Goal: Understand process/instructions: Learn how to perform a task or action

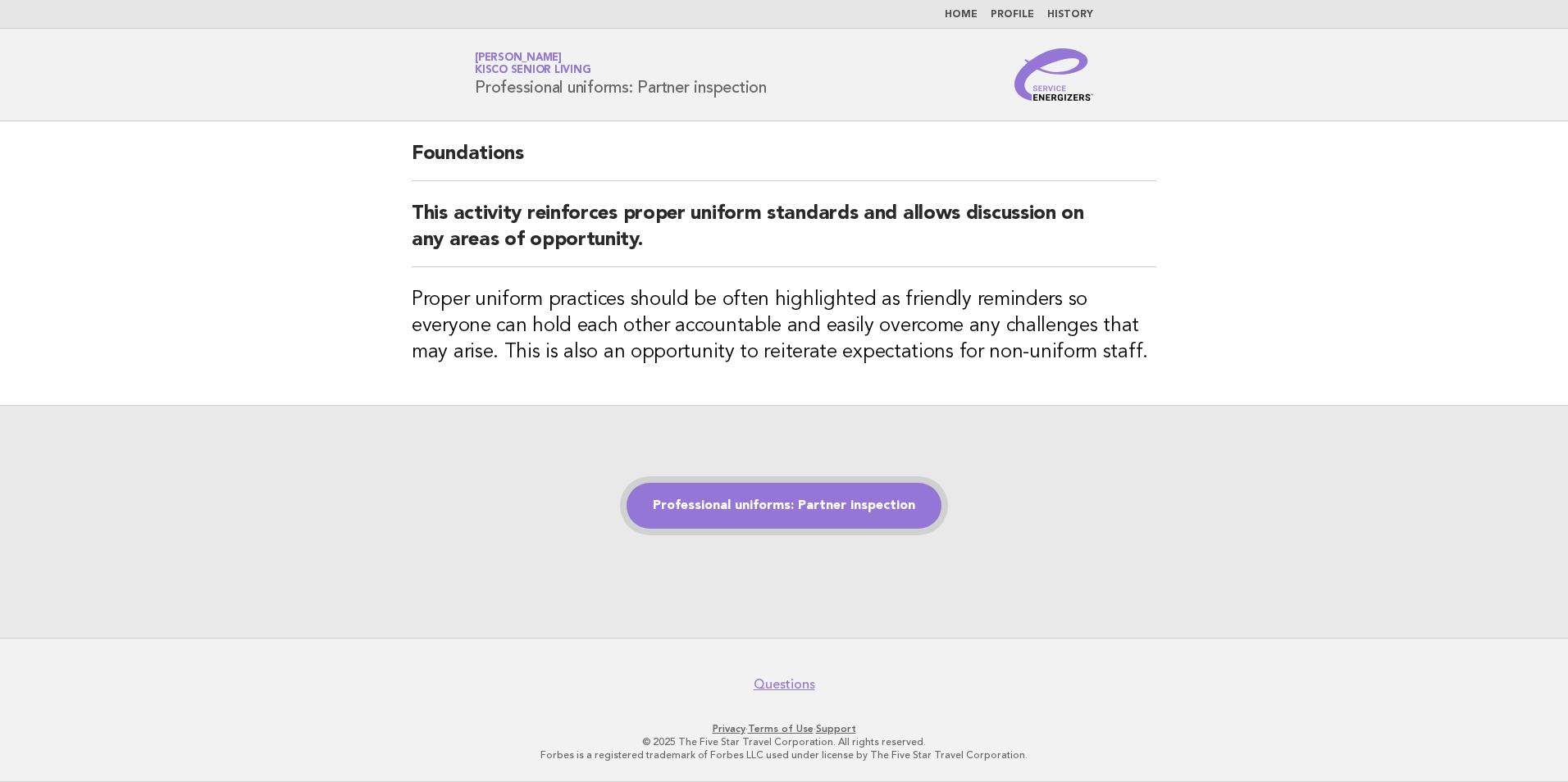
click at [746, 506] on link "Professional uniforms: Partner inspection" at bounding box center [784, 506] width 315 height 46
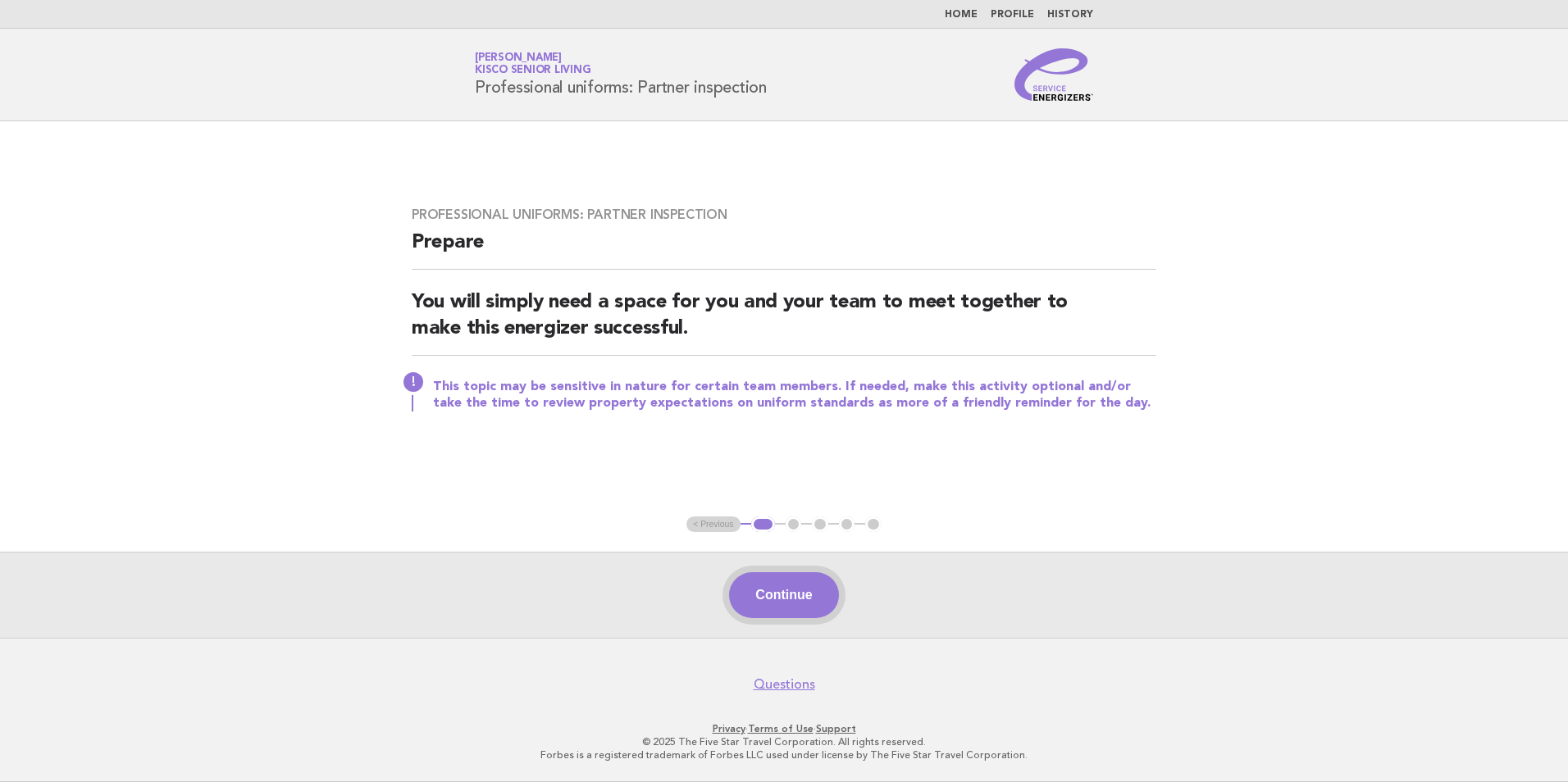
click at [799, 586] on button "Continue" at bounding box center [783, 595] width 109 height 46
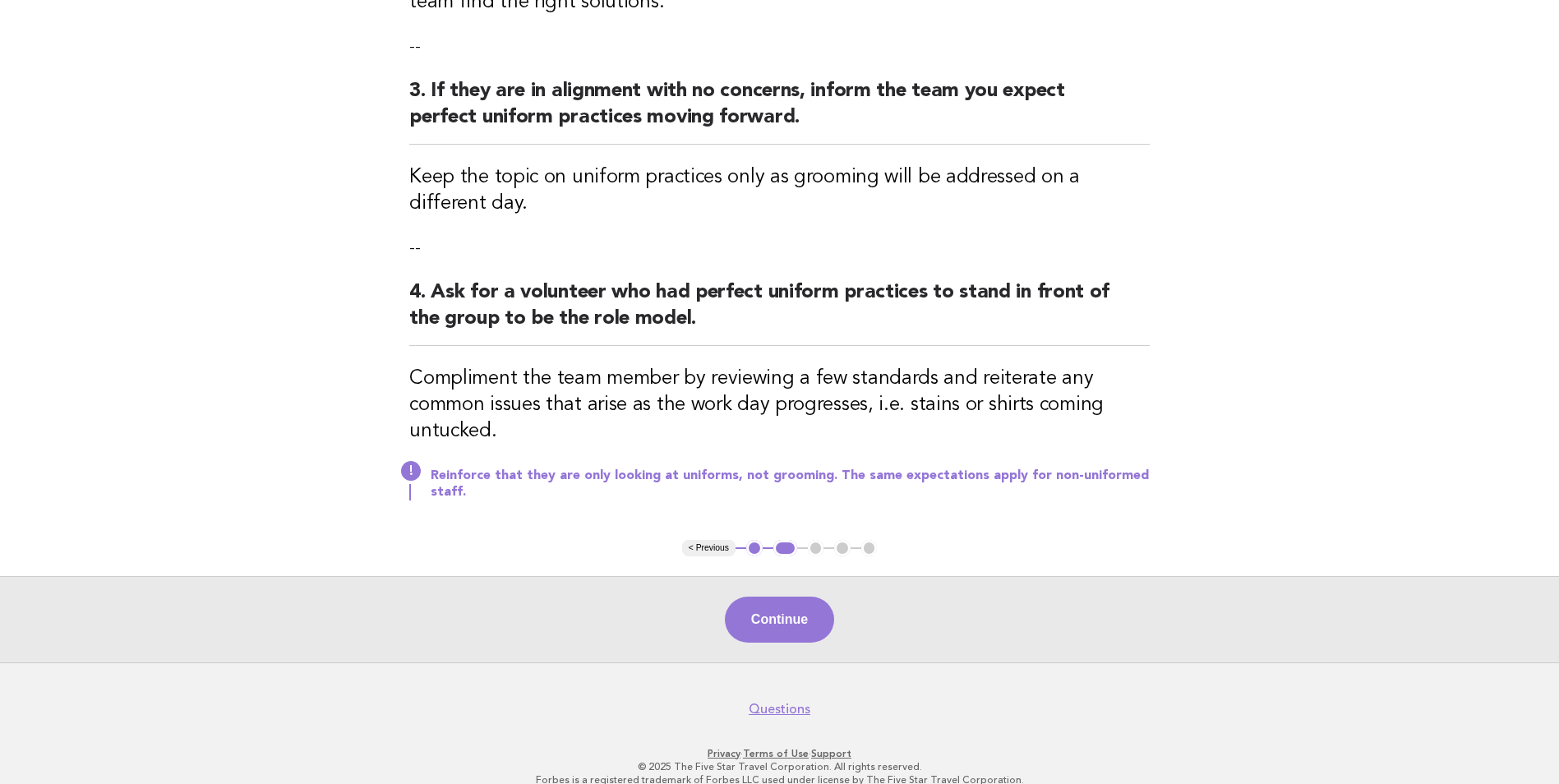
scroll to position [598, 0]
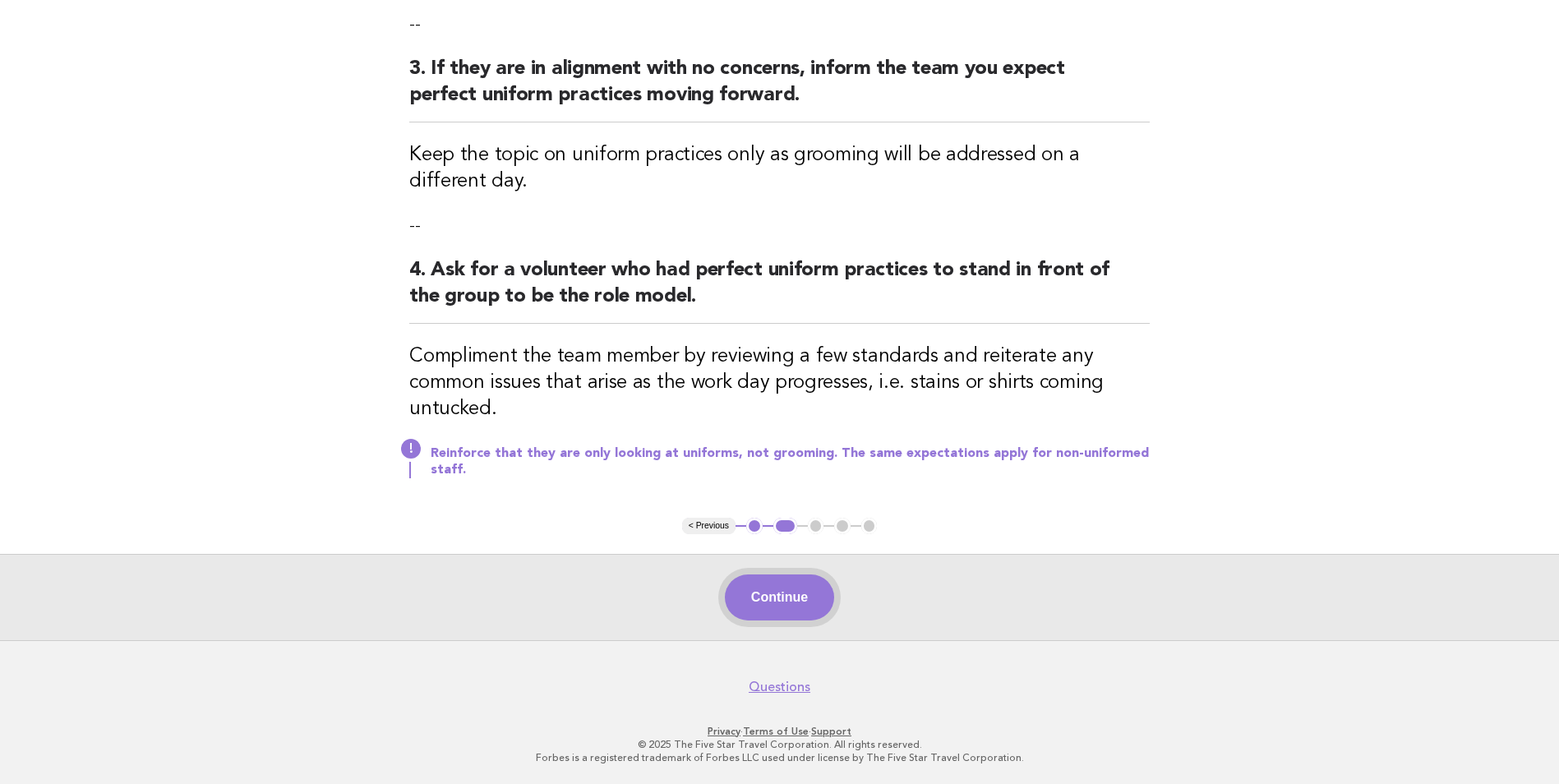
click at [768, 602] on button "Continue" at bounding box center [779, 598] width 110 height 46
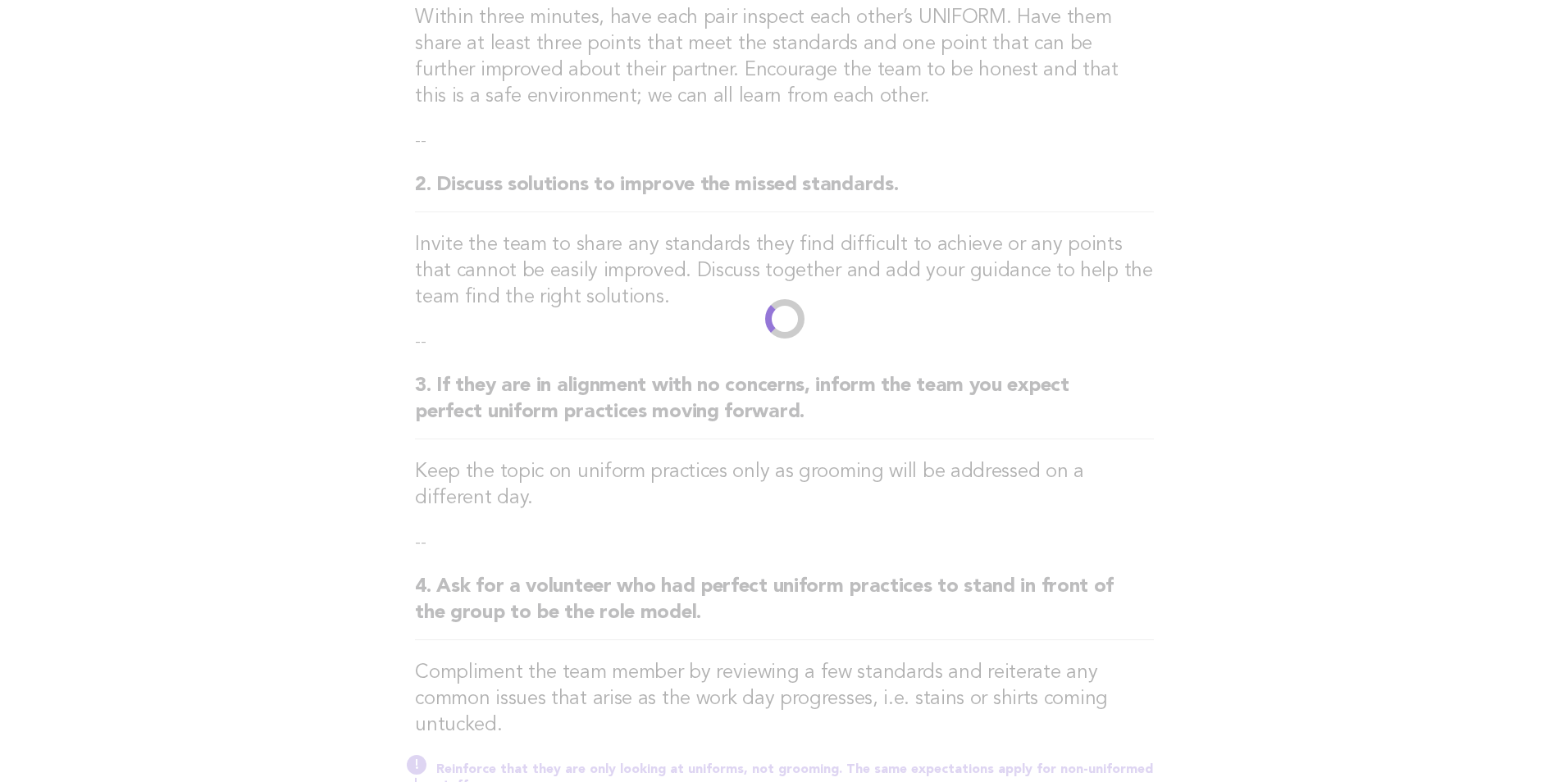
scroll to position [0, 0]
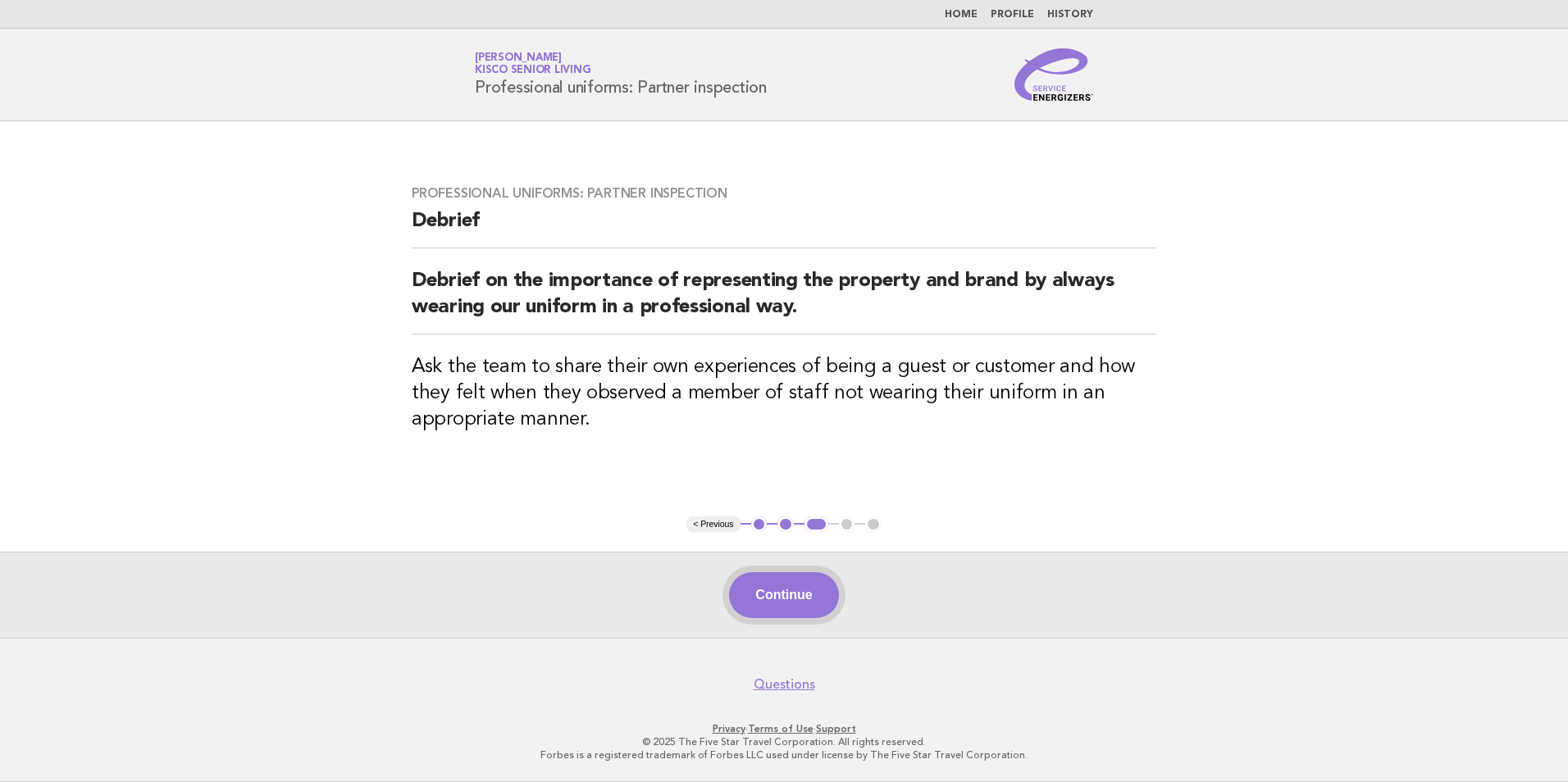
click at [802, 596] on button "Continue" at bounding box center [783, 595] width 109 height 46
